Goal: Navigation & Orientation: Find specific page/section

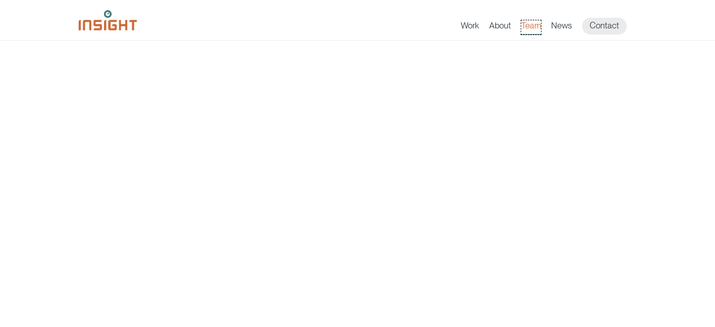
click at [533, 27] on link "Team" at bounding box center [531, 27] width 20 height 14
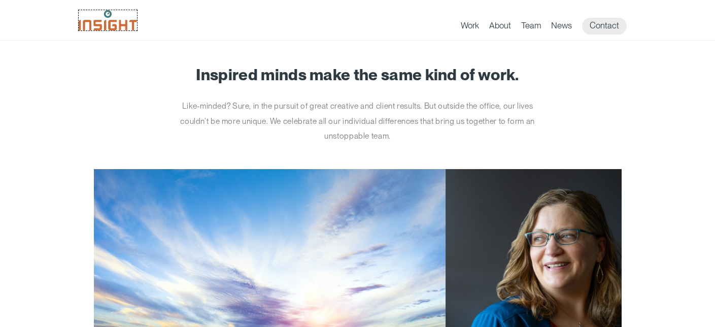
click at [115, 23] on img at bounding box center [108, 20] width 58 height 20
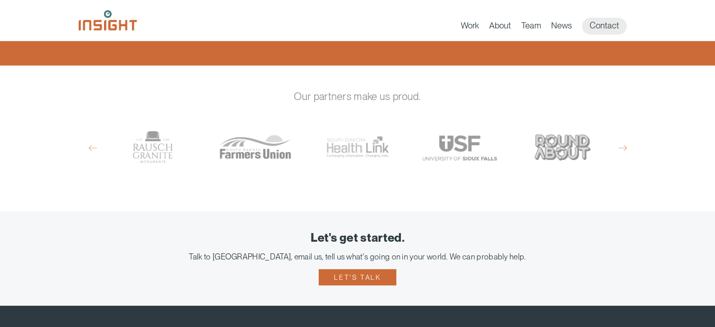
scroll to position [613, 0]
